Goal: Task Accomplishment & Management: Use online tool/utility

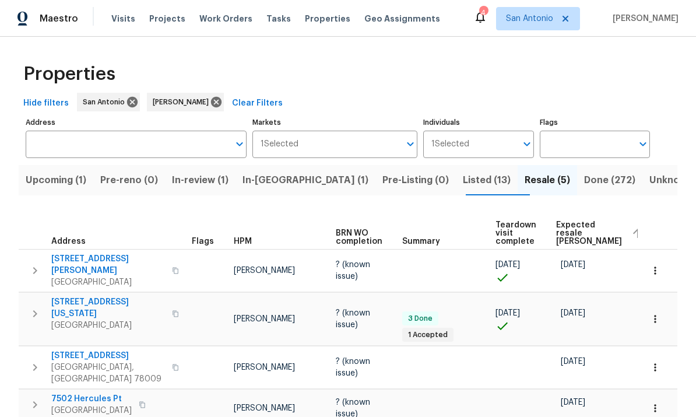
click at [463, 175] on span "Listed (13)" at bounding box center [487, 180] width 48 height 16
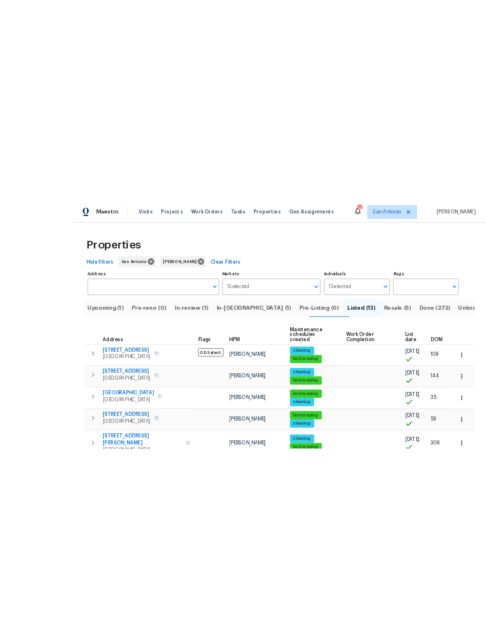
scroll to position [44, 0]
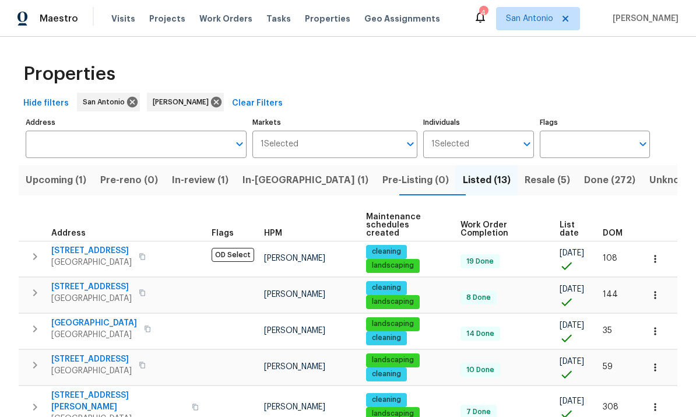
click at [85, 245] on span "[STREET_ADDRESS]" at bounding box center [91, 251] width 80 height 12
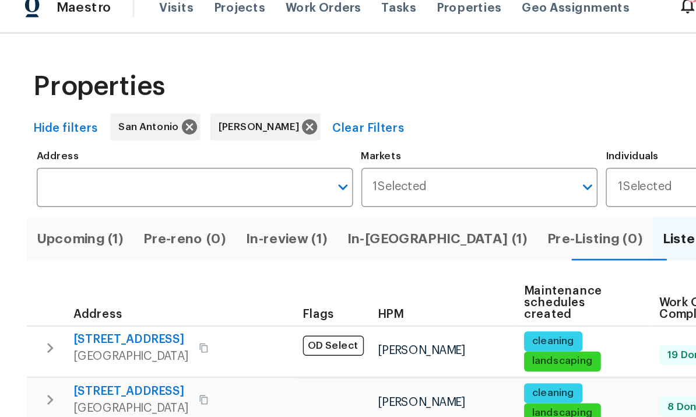
click at [80, 245] on span "[STREET_ADDRESS]" at bounding box center [91, 251] width 80 height 12
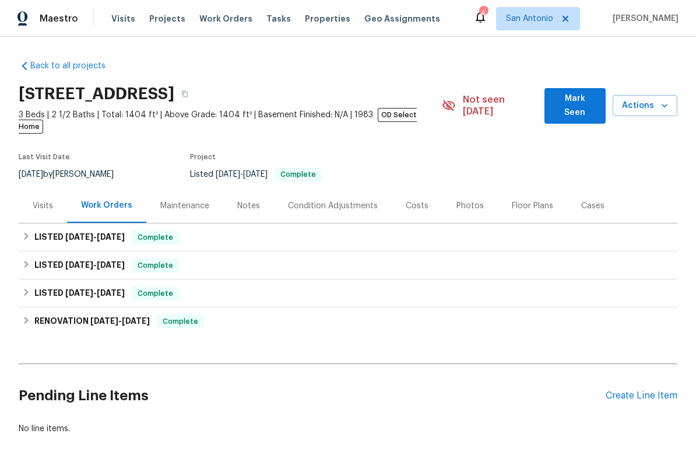
click at [173, 201] on div "Maintenance" at bounding box center [184, 205] width 77 height 34
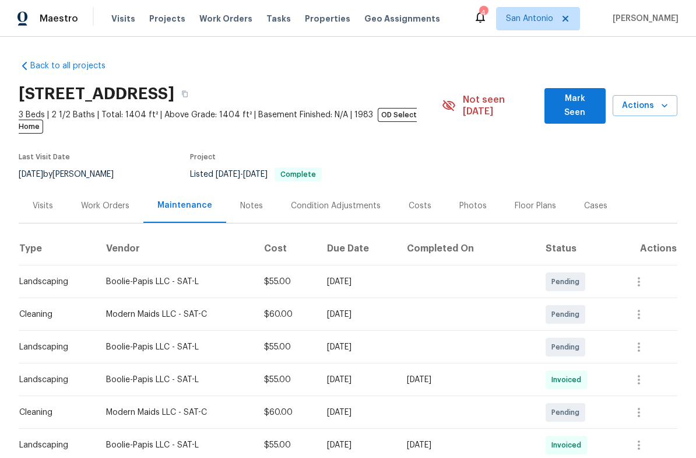
click at [103, 200] on div "Work Orders" at bounding box center [105, 206] width 48 height 12
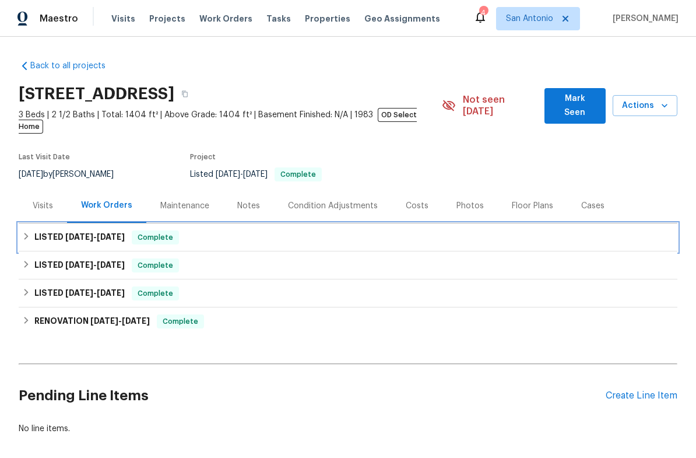
click at [160, 231] on span "Complete" at bounding box center [155, 237] width 45 height 12
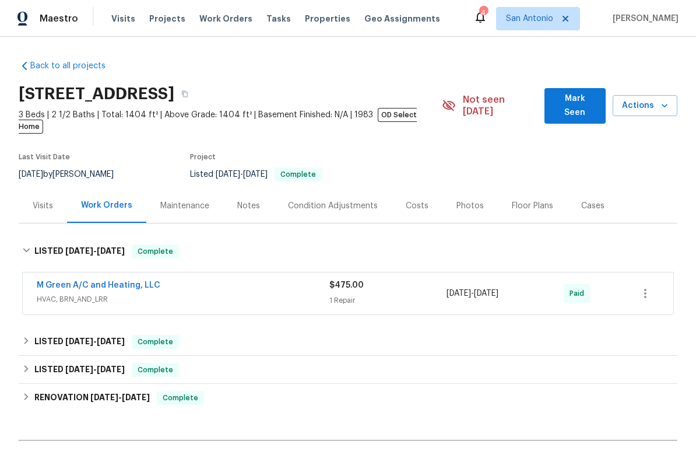
click at [250, 293] on span "HVAC, BRN_AND_LRR" at bounding box center [183, 299] width 293 height 12
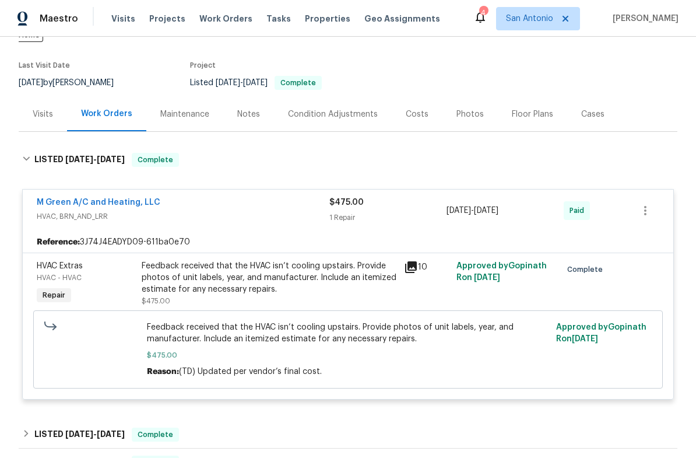
scroll to position [97, 0]
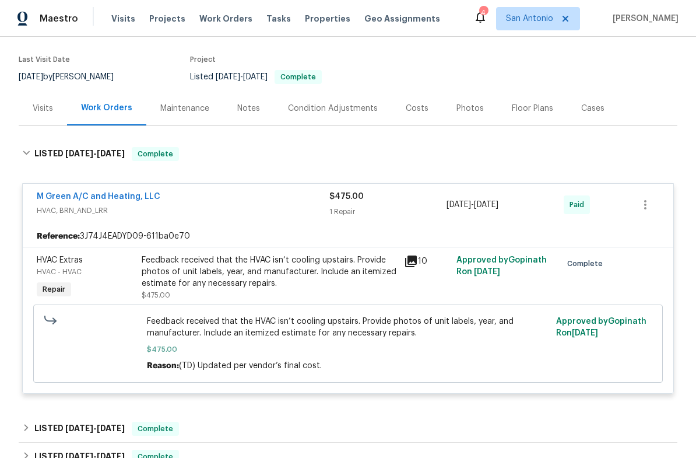
click at [404, 255] on icon at bounding box center [411, 261] width 14 height 14
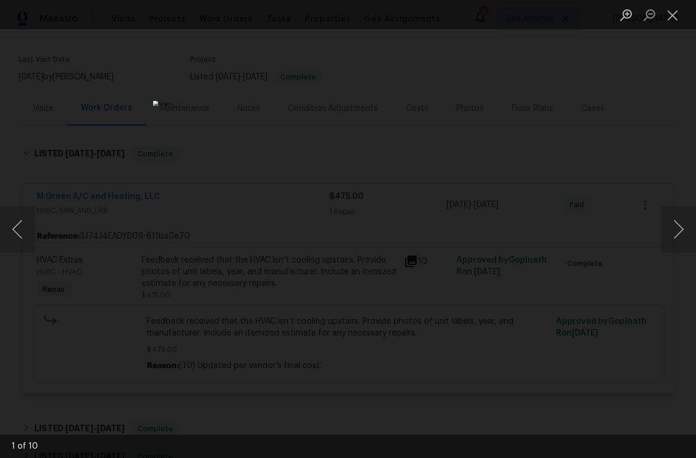
click at [676, 228] on button "Next image" at bounding box center [678, 229] width 35 height 47
click at [666, 222] on button "Next image" at bounding box center [678, 229] width 35 height 47
click at [667, 228] on button "Next image" at bounding box center [678, 229] width 35 height 47
click at [677, 228] on button "Next image" at bounding box center [678, 229] width 35 height 47
click at [663, 13] on button "Close lightbox" at bounding box center [672, 15] width 23 height 20
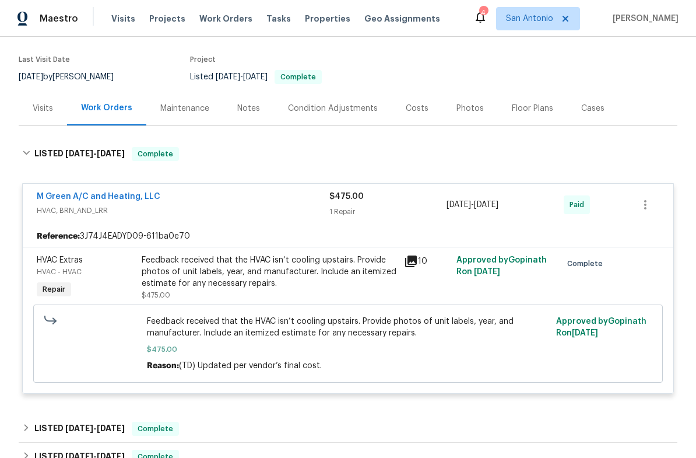
click at [221, 192] on div "M Green A/C and Heating, LLC" at bounding box center [183, 198] width 293 height 14
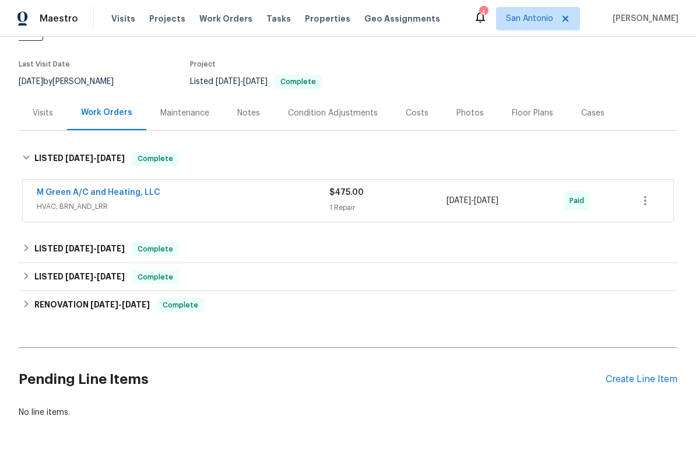
scroll to position [92, 0]
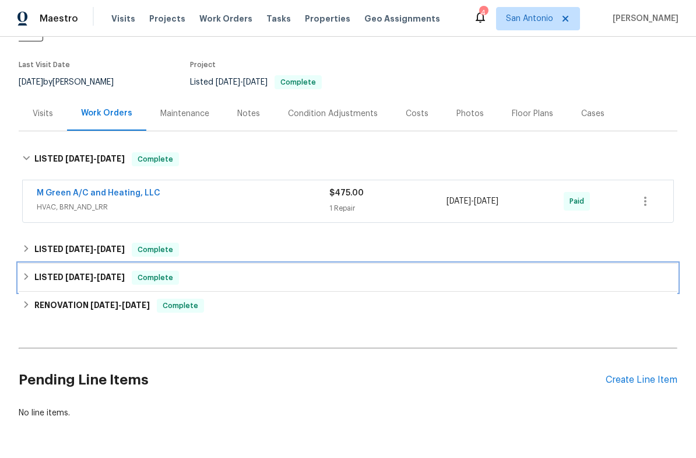
click at [153, 272] on span "Complete" at bounding box center [155, 278] width 45 height 12
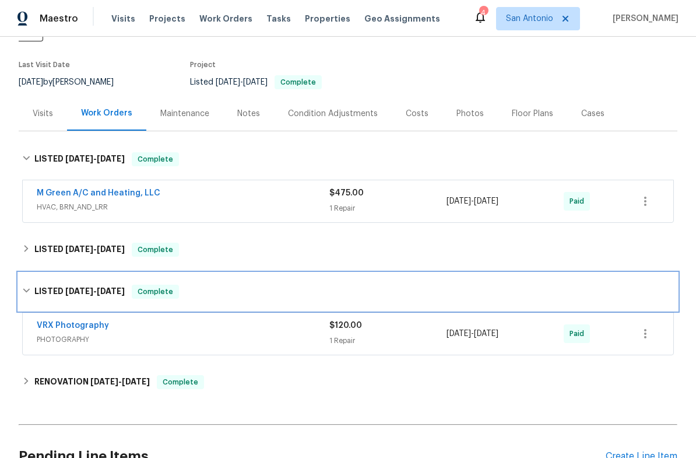
click at [166, 287] on div "Complete" at bounding box center [155, 291] width 47 height 14
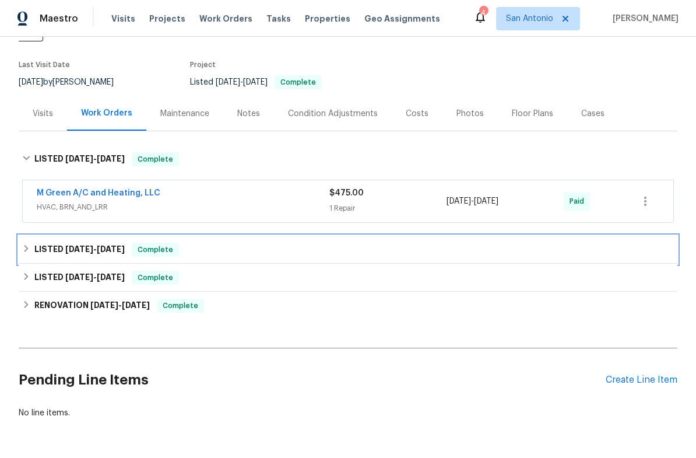
click at [152, 244] on span "Complete" at bounding box center [155, 250] width 45 height 12
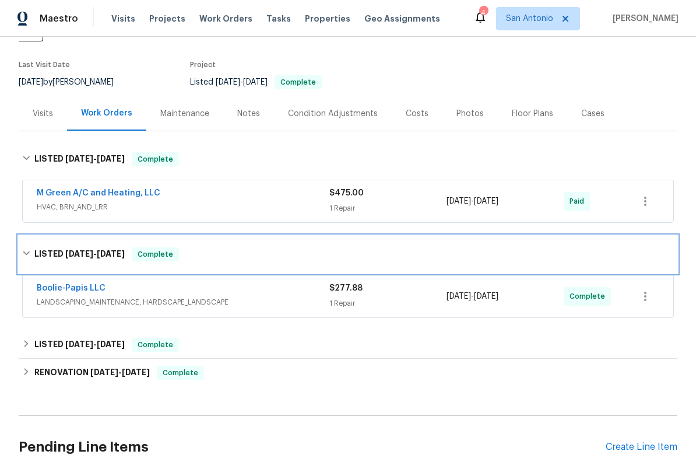
click at [147, 235] on div "LISTED 8/8/25 - 9/2/25 Complete" at bounding box center [348, 253] width 659 height 37
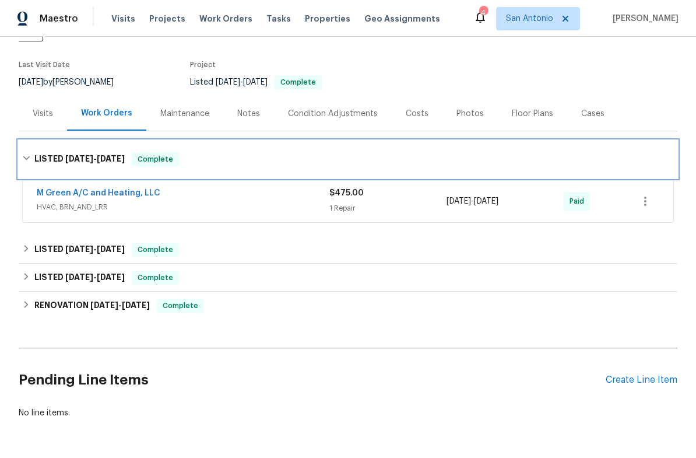
click at [150, 155] on div "LISTED 8/8/25 - 8/13/25 Complete" at bounding box center [348, 158] width 659 height 37
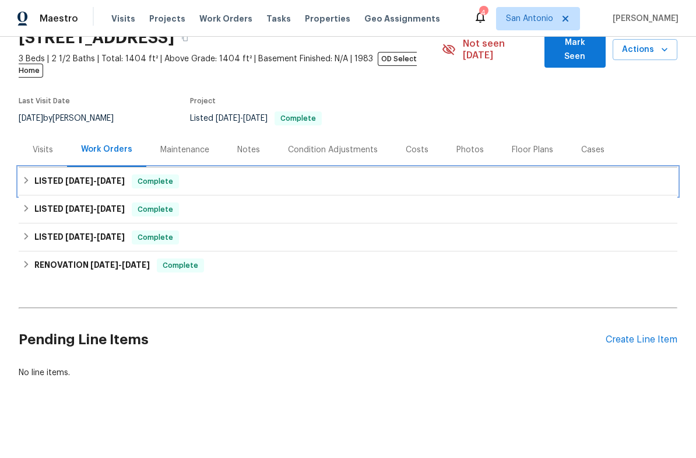
scroll to position [16, 0]
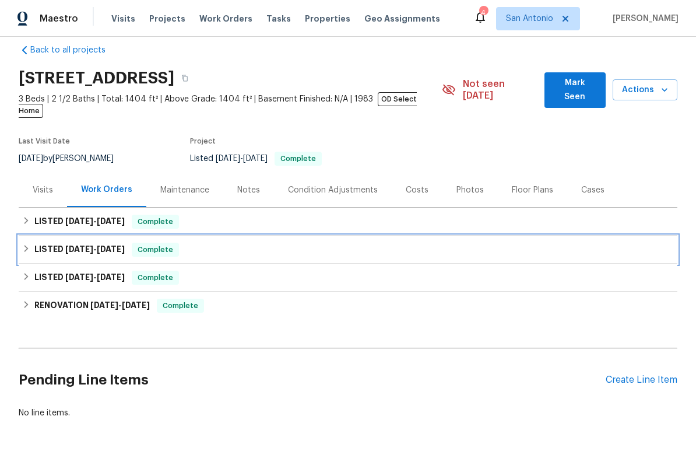
click at [138, 244] on span "Complete" at bounding box center [155, 250] width 45 height 12
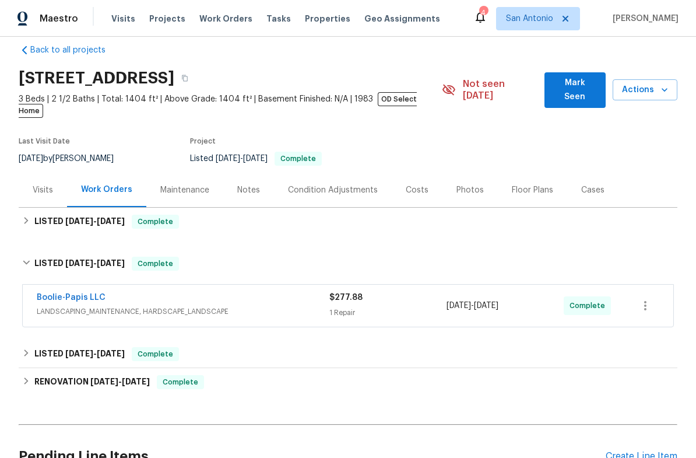
click at [182, 305] on span "LANDSCAPING_MAINTENANCE, HARDSCAPE_LANDSCAPE" at bounding box center [183, 311] width 293 height 12
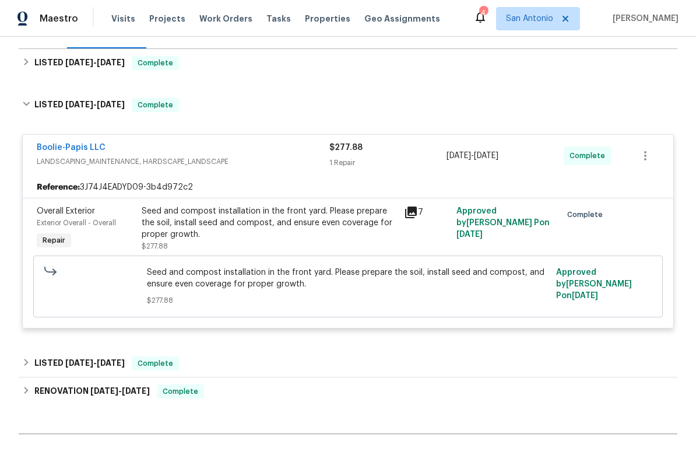
scroll to position [175, 0]
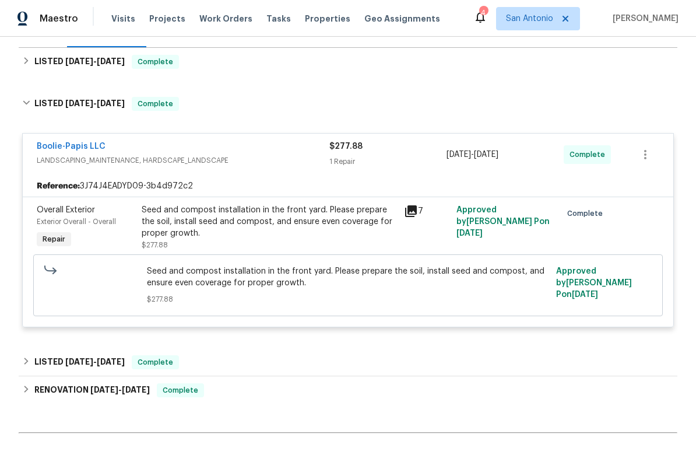
click at [237, 141] on div "Boolie-Papis LLC" at bounding box center [183, 147] width 293 height 14
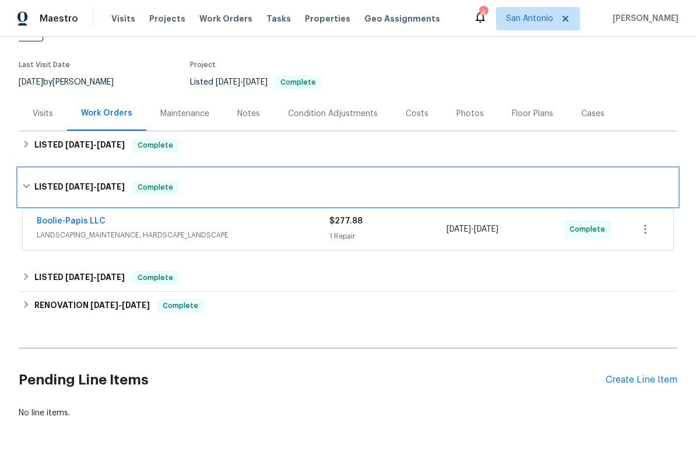
click at [158, 181] on span "Complete" at bounding box center [155, 187] width 45 height 12
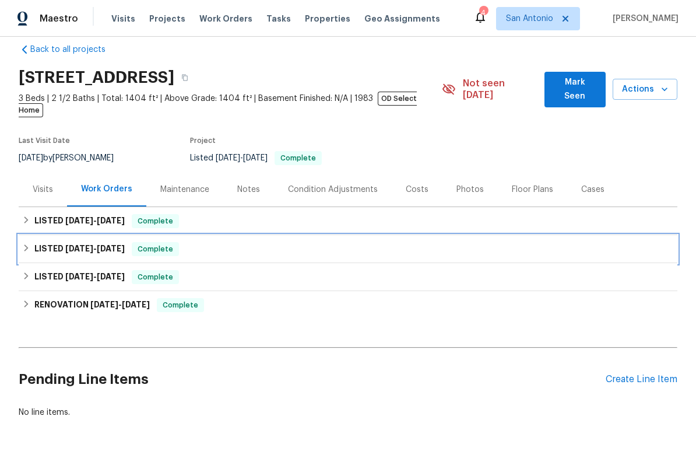
scroll to position [16, 0]
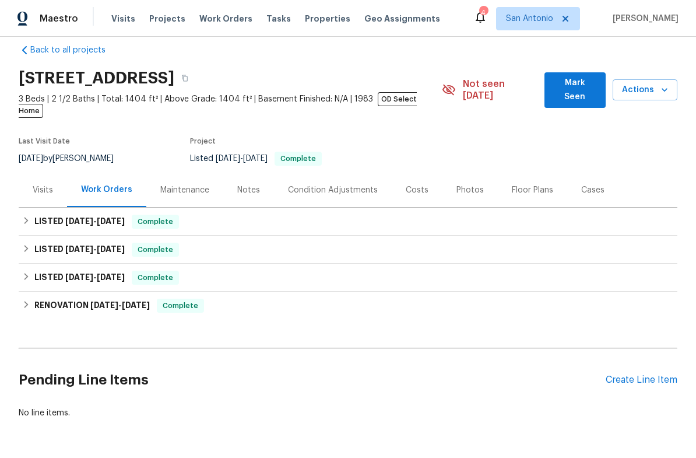
click at [247, 184] on div "Notes" at bounding box center [248, 190] width 23 height 12
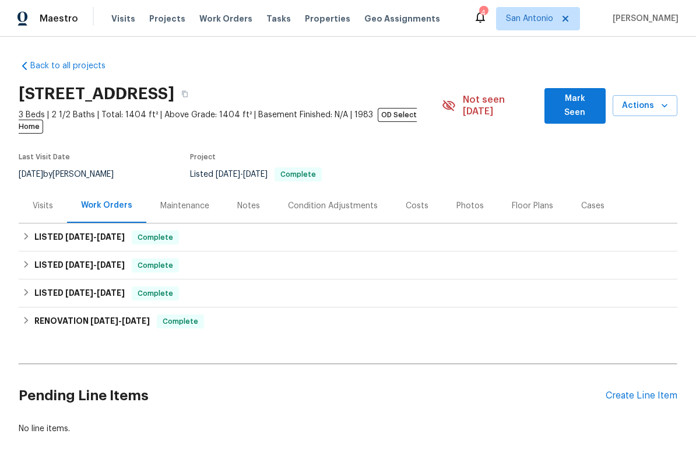
click at [50, 202] on div "Visits" at bounding box center [43, 205] width 48 height 34
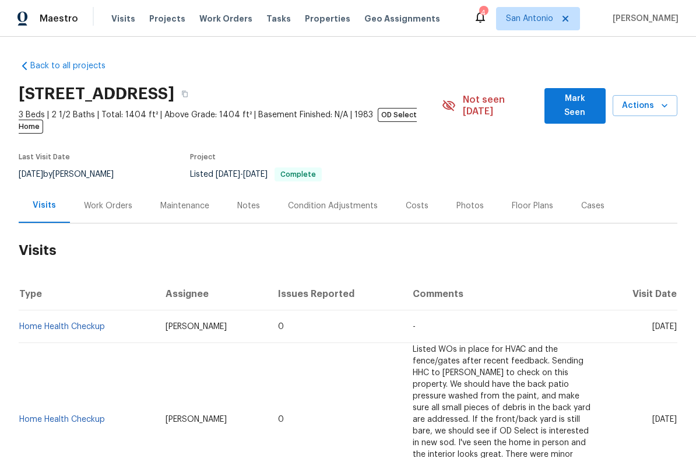
click at [586, 102] on span "Mark Seen" at bounding box center [575, 106] width 43 height 29
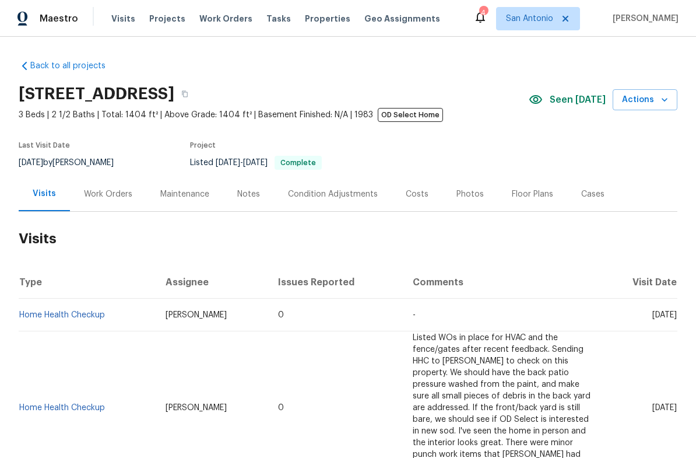
click at [667, 100] on icon "button" at bounding box center [665, 99] width 6 height 3
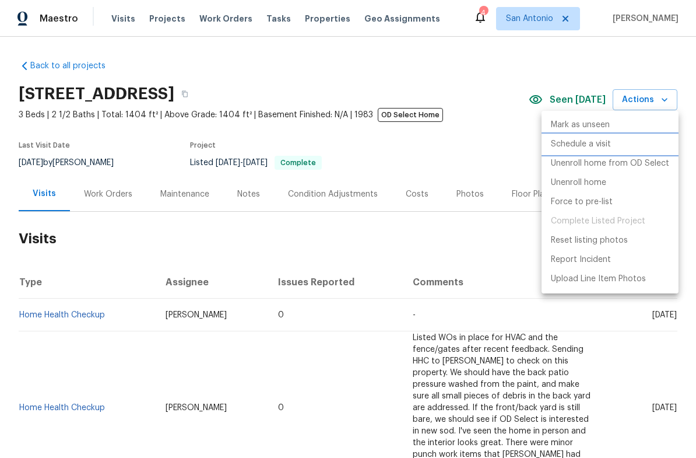
click at [576, 151] on li "Schedule a visit" at bounding box center [609, 144] width 137 height 19
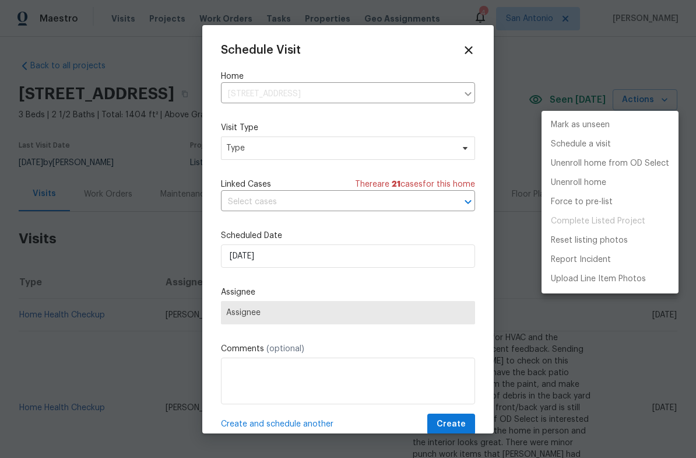
click at [269, 146] on div at bounding box center [348, 229] width 696 height 458
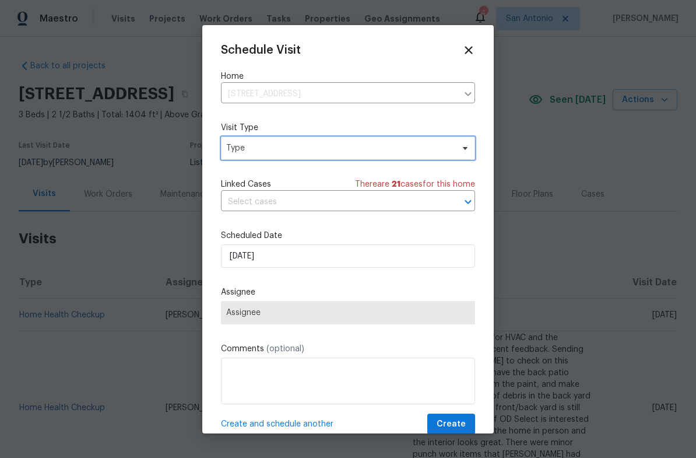
click at [276, 151] on span "Type" at bounding box center [339, 148] width 227 height 12
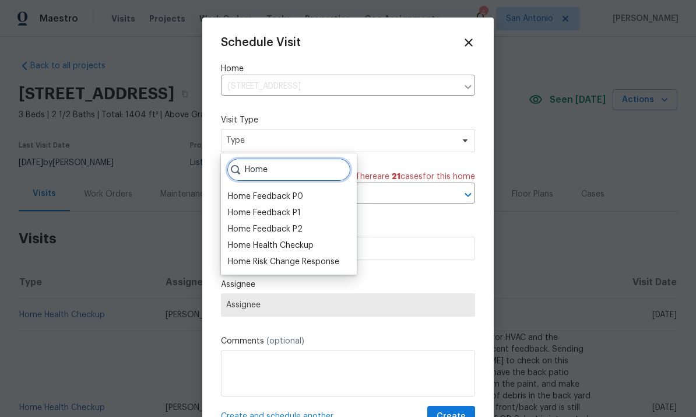
type input "Home"
click at [301, 250] on div "Home Health Checkup" at bounding box center [271, 246] width 86 height 12
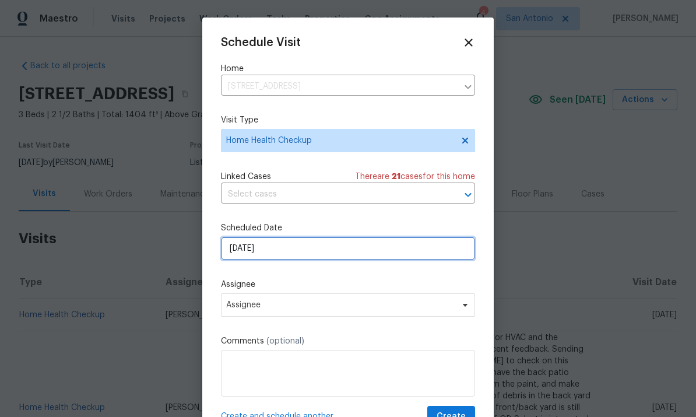
click at [290, 256] on input "9/8/2025" at bounding box center [348, 248] width 254 height 23
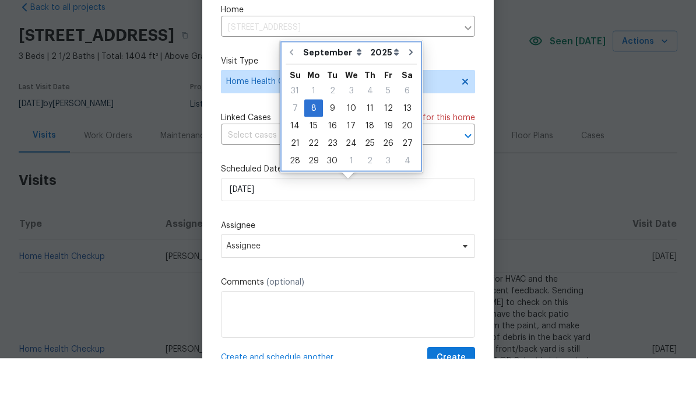
click at [406, 106] on icon "Go to next month" at bounding box center [410, 110] width 9 height 9
type input "10/8/2025"
select select "9"
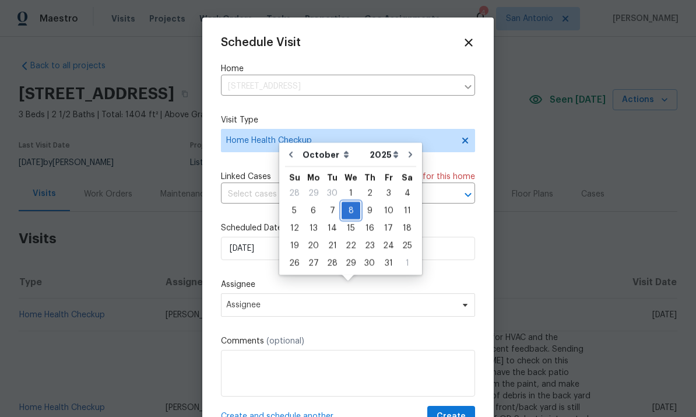
click at [350, 202] on div "8" at bounding box center [351, 210] width 19 height 16
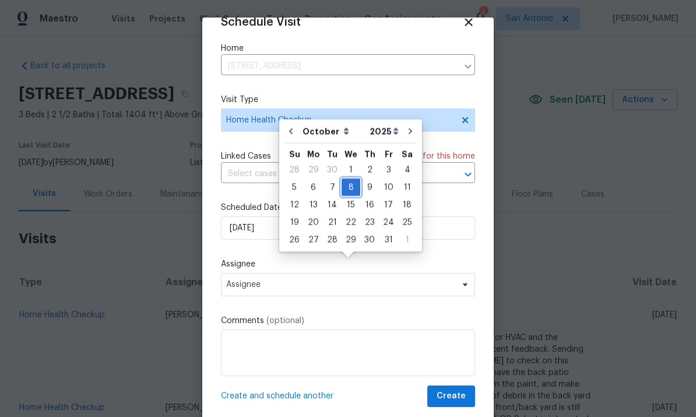
scroll to position [23, 0]
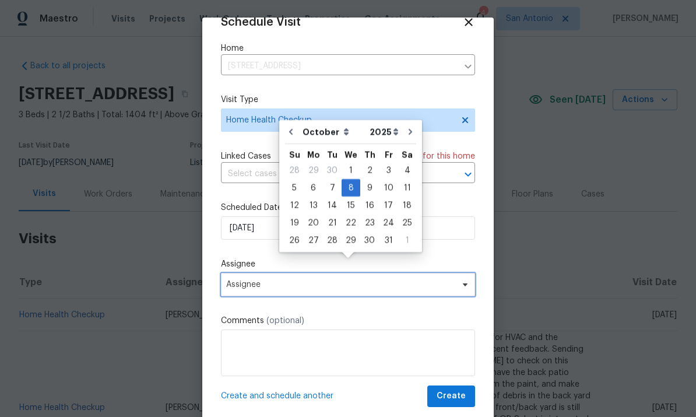
click at [465, 287] on icon at bounding box center [464, 284] width 9 height 9
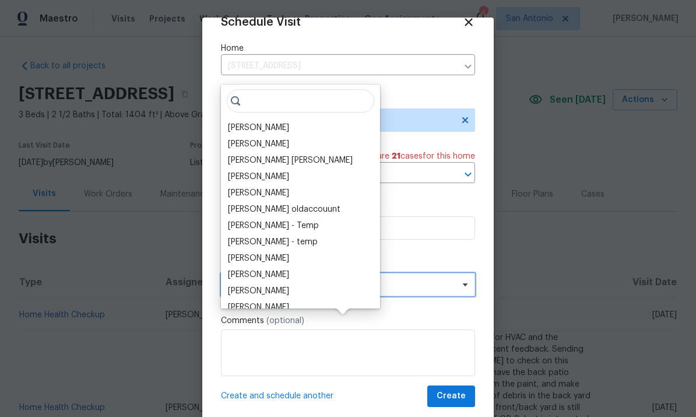
click at [461, 286] on icon at bounding box center [464, 284] width 9 height 9
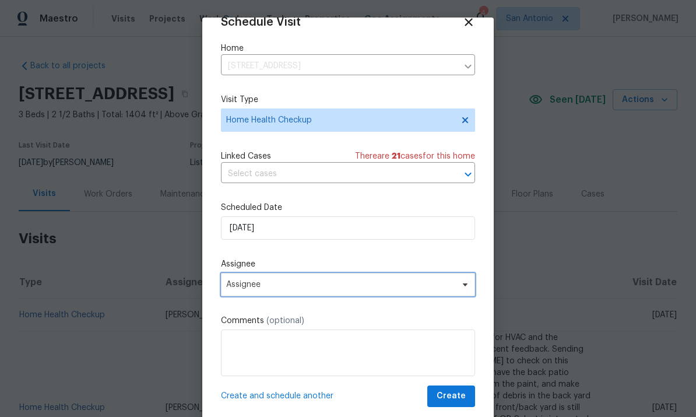
click at [460, 291] on span "Assignee" at bounding box center [348, 284] width 254 height 23
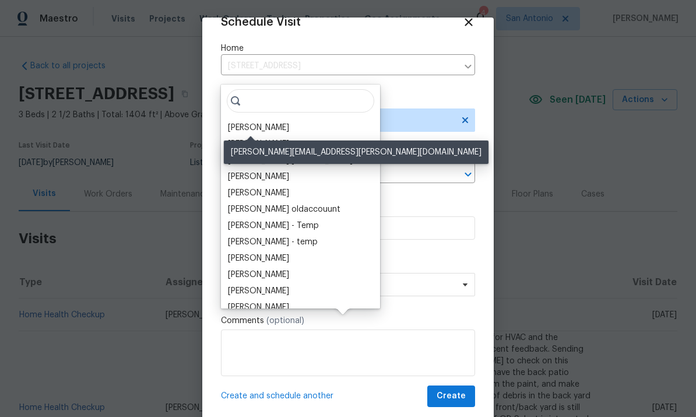
click at [258, 122] on div "[PERSON_NAME]" at bounding box center [258, 128] width 61 height 12
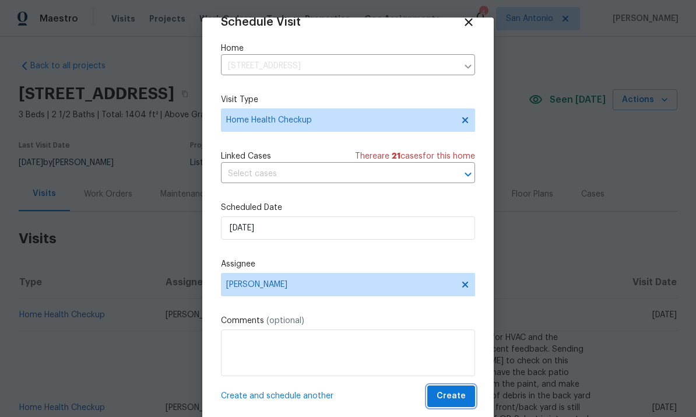
click at [450, 396] on span "Create" at bounding box center [451, 396] width 29 height 15
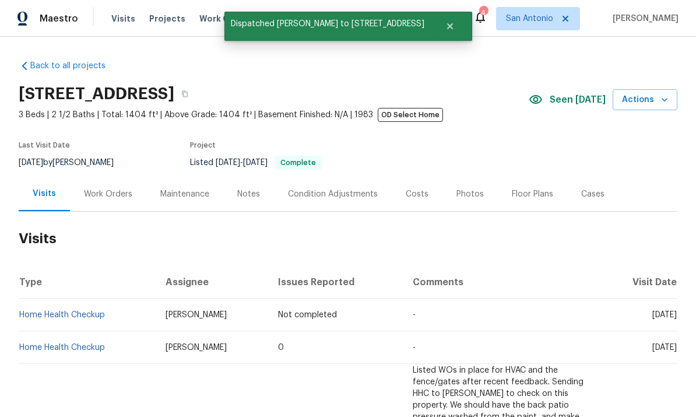
scroll to position [0, 0]
click at [246, 194] on div "Notes" at bounding box center [248, 194] width 23 height 12
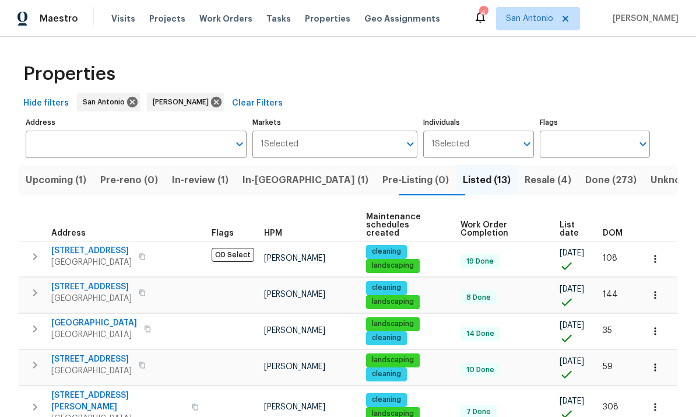
click at [52, 185] on span "Upcoming (1)" at bounding box center [56, 180] width 61 height 16
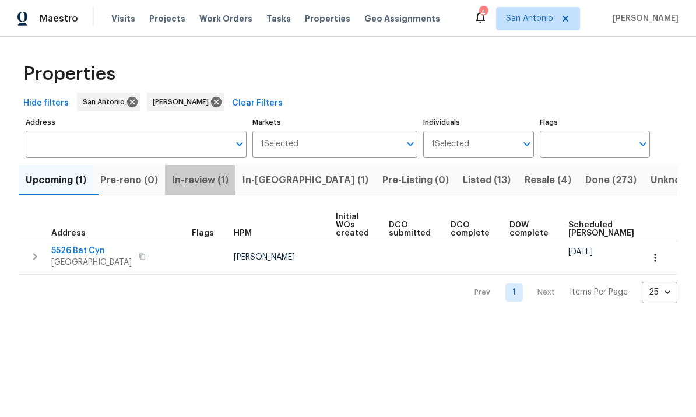
click at [214, 192] on button "In-review (1)" at bounding box center [200, 180] width 71 height 30
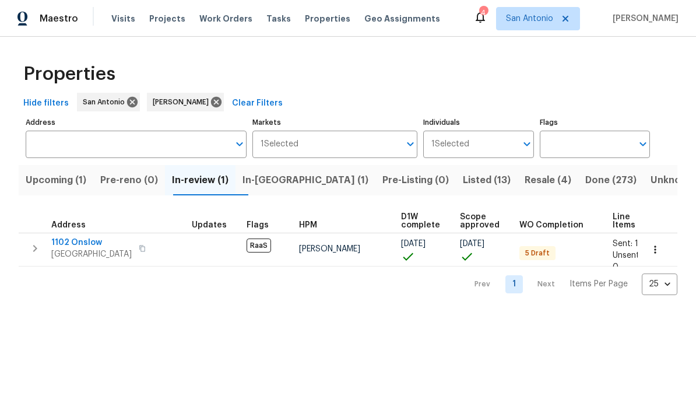
click at [283, 186] on span "In-[GEOGRAPHIC_DATA] (1)" at bounding box center [305, 180] width 126 height 16
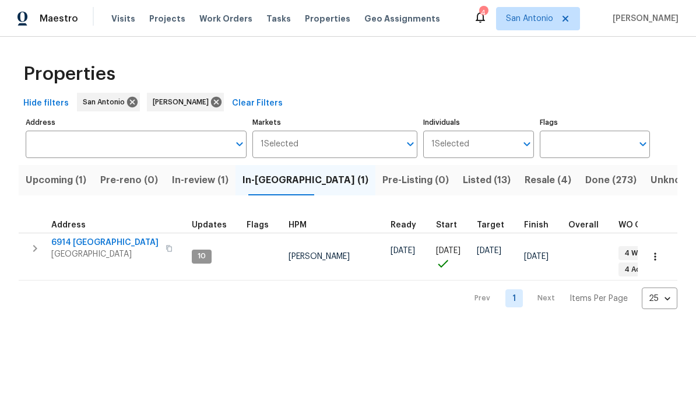
click at [463, 181] on span "Listed (13)" at bounding box center [487, 180] width 48 height 16
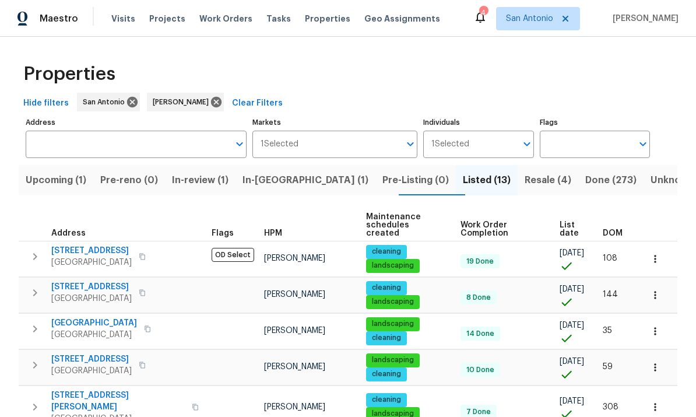
click at [525, 185] on span "Resale (4)" at bounding box center [548, 180] width 47 height 16
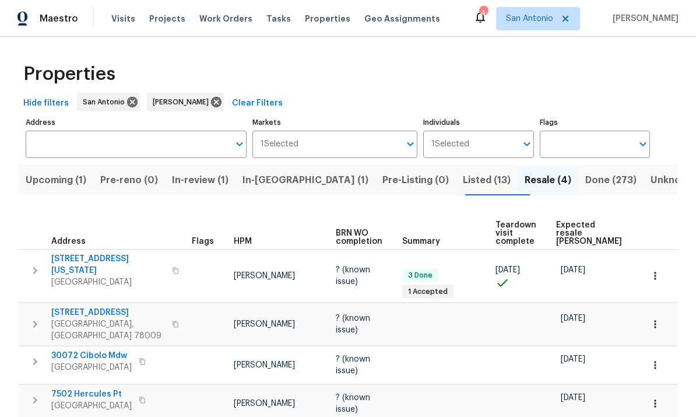
scroll to position [34, 0]
click at [585, 172] on span "Done (273)" at bounding box center [610, 180] width 51 height 16
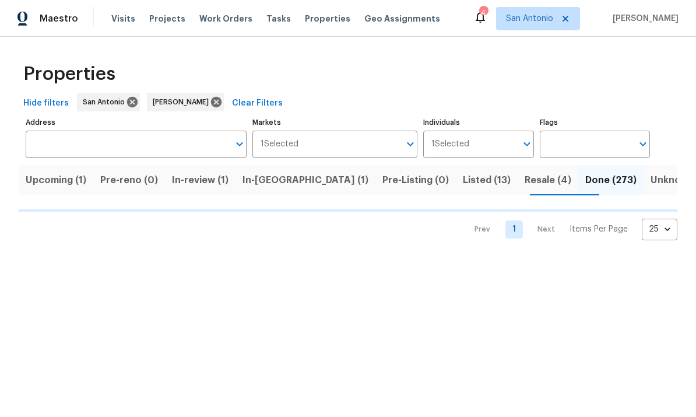
click at [525, 182] on span "Resale (4)" at bounding box center [548, 180] width 47 height 16
